Goal: Information Seeking & Learning: Learn about a topic

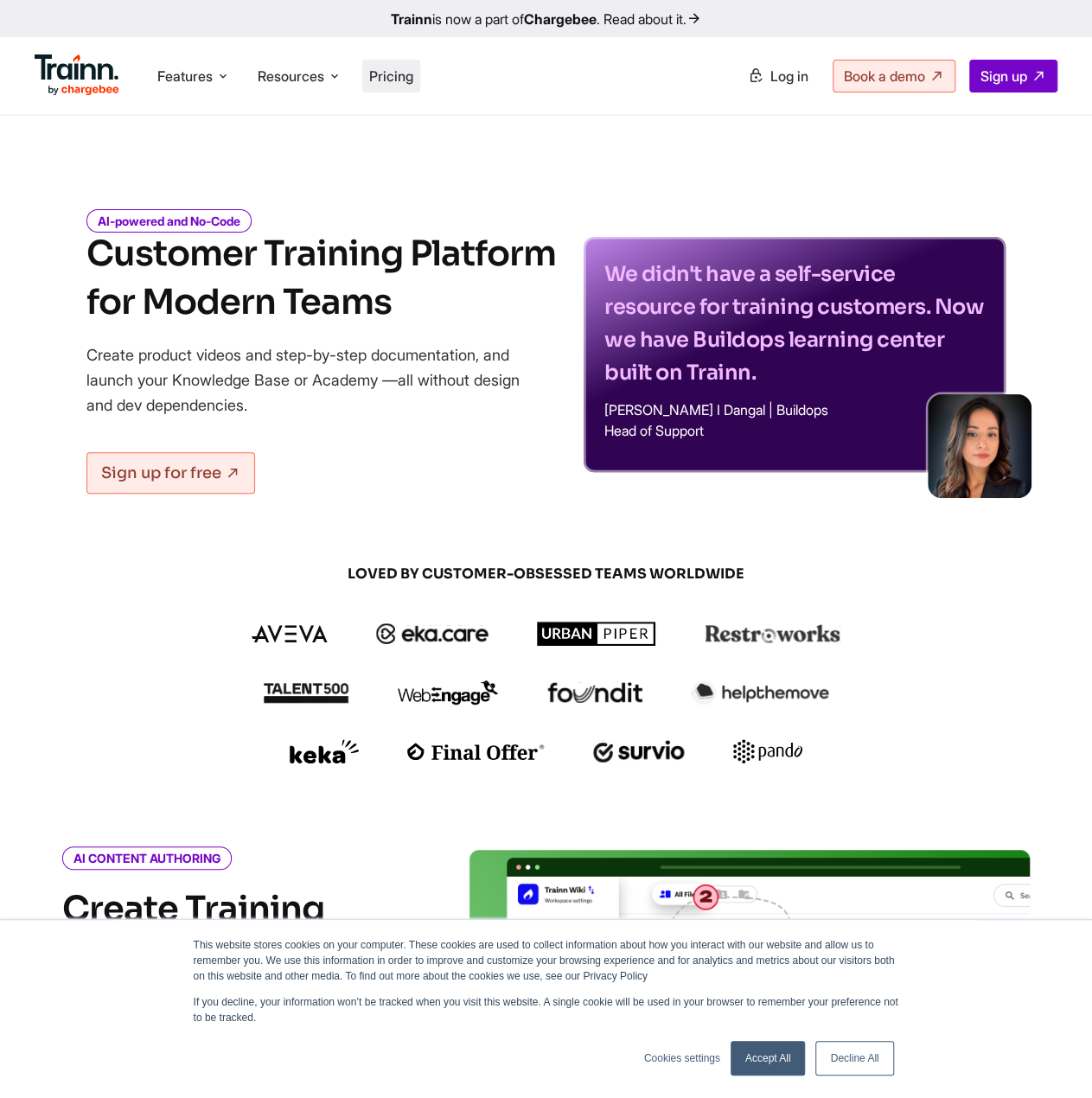
click at [393, 70] on span "Pricing" at bounding box center [390, 76] width 44 height 18
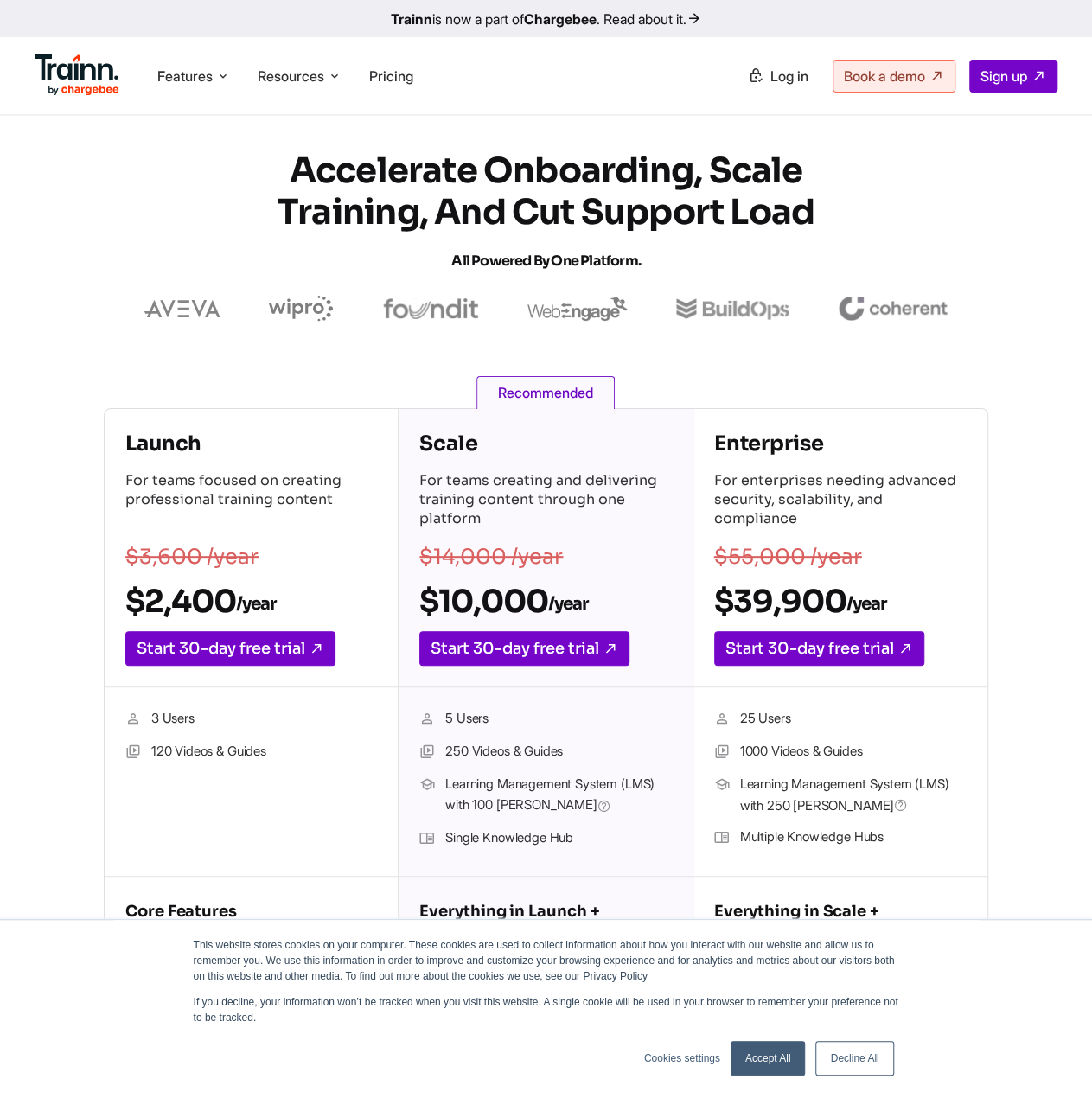
click at [671, 24] on link "Trainn is now a part of Chargebee . Read about it." at bounding box center [546, 19] width 1092 height 37
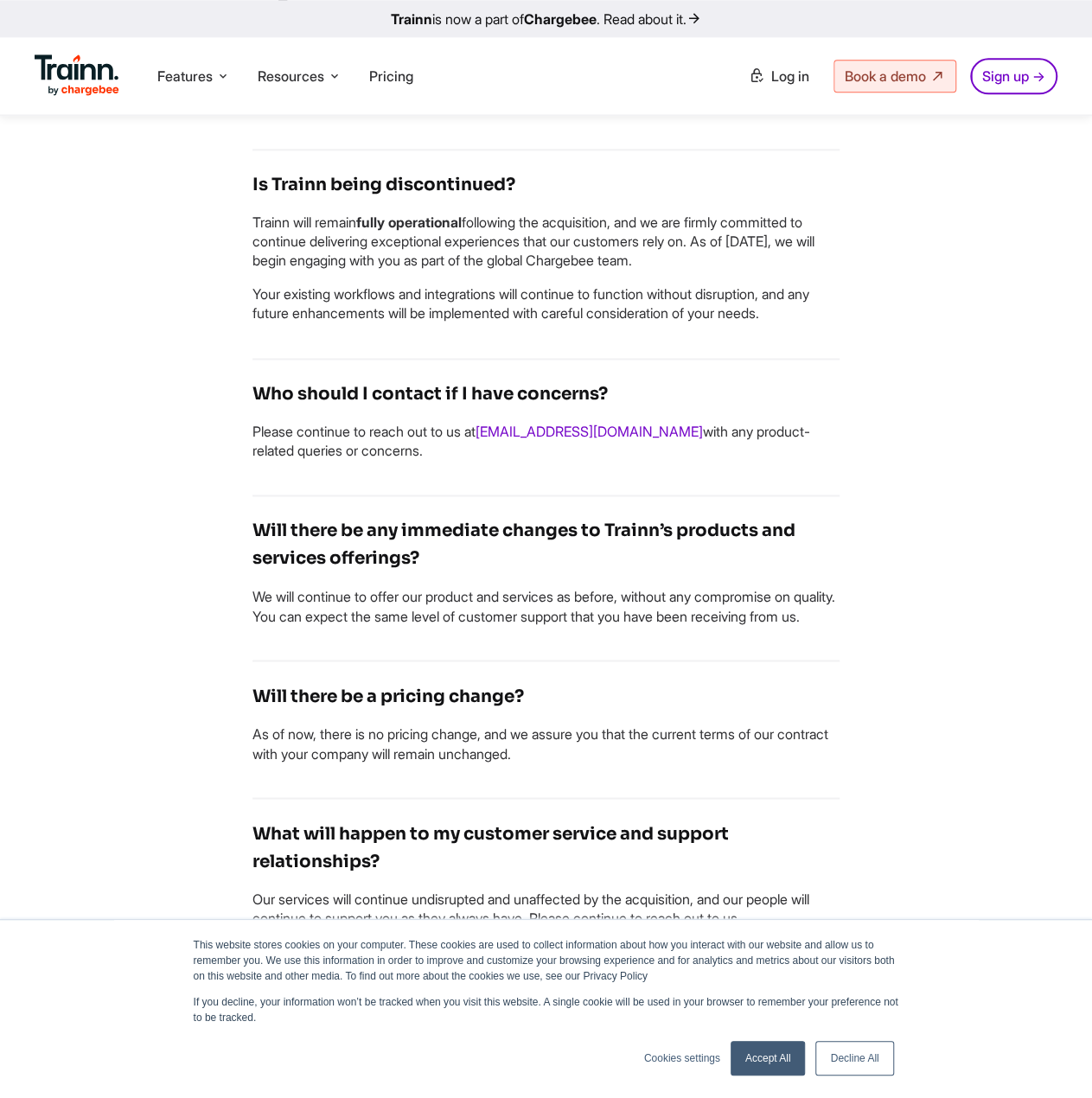
scroll to position [1124, 0]
